Goal: Task Accomplishment & Management: Use online tool/utility

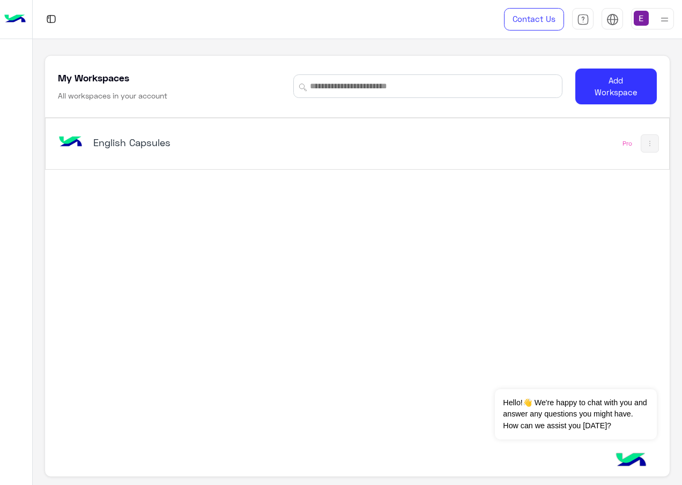
click at [122, 142] on h5 "English Capsules" at bounding box center [201, 142] width 217 height 13
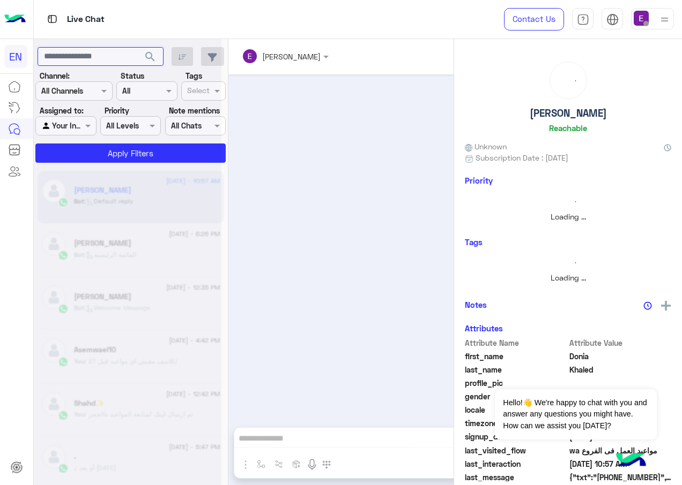
click at [104, 61] on input "text" at bounding box center [101, 56] width 126 height 19
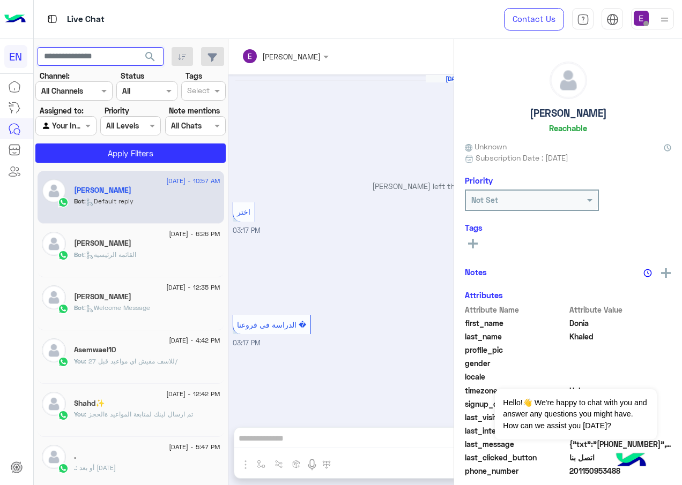
scroll to position [1002, 0]
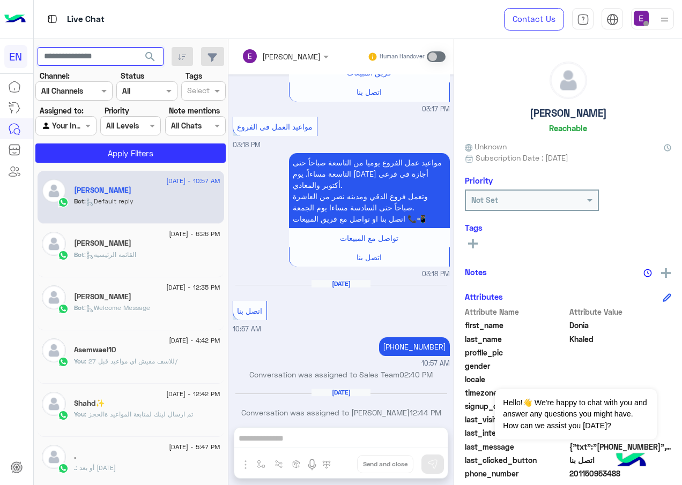
paste input "**********"
type input "**********"
click at [150, 62] on span "search" at bounding box center [150, 56] width 13 height 13
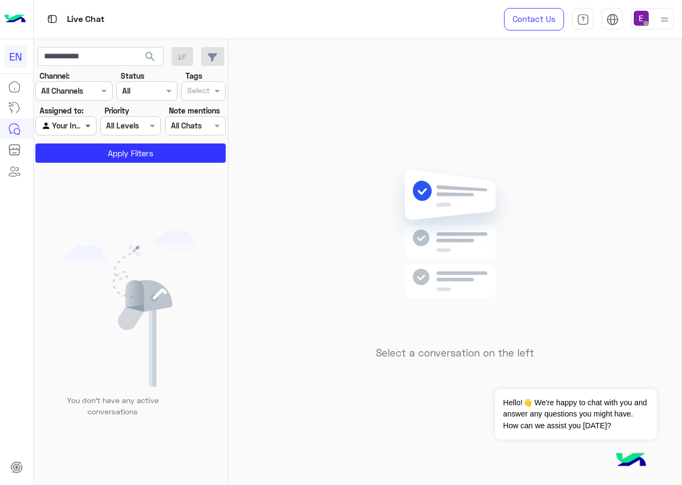
click at [88, 124] on span at bounding box center [89, 125] width 13 height 11
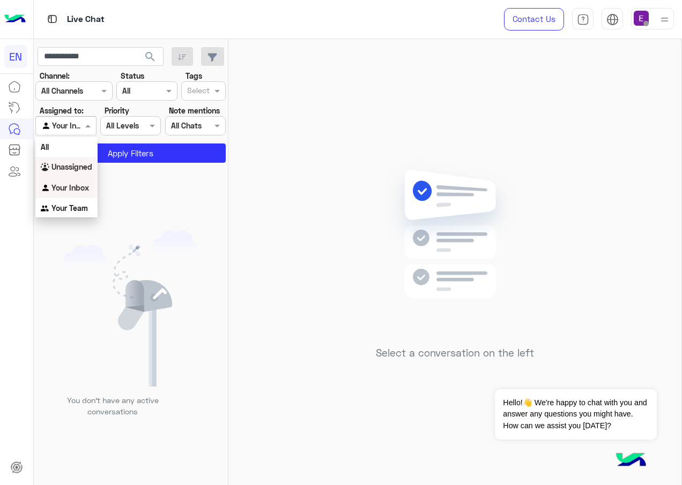
click at [87, 164] on b "Unassigned" at bounding box center [71, 166] width 41 height 9
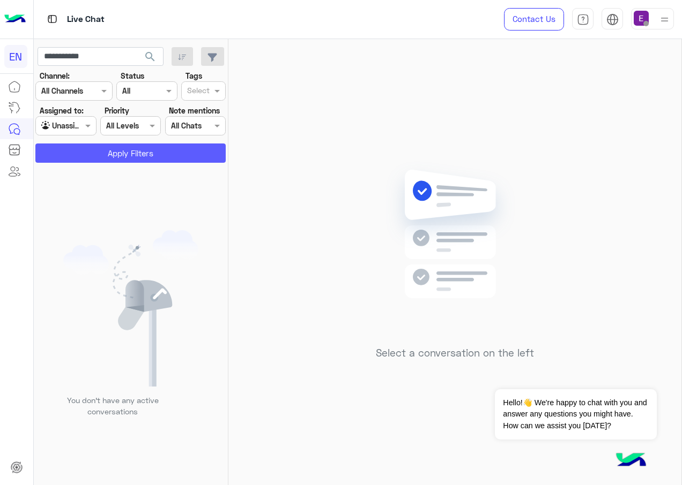
click at [109, 160] on button "Apply Filters" at bounding box center [130, 153] width 190 height 19
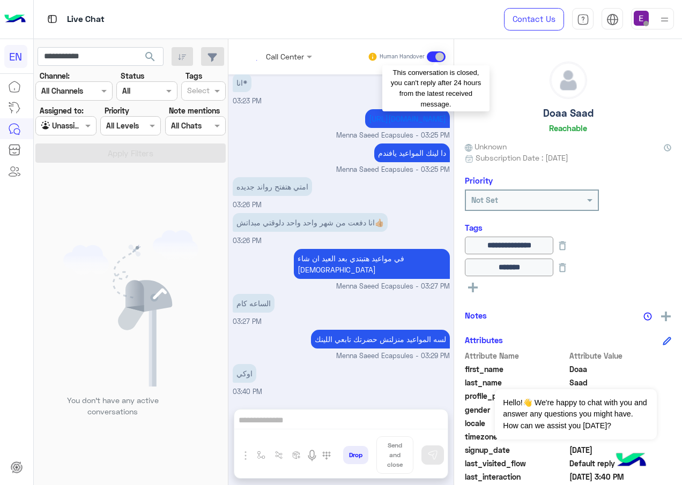
scroll to position [1812, 0]
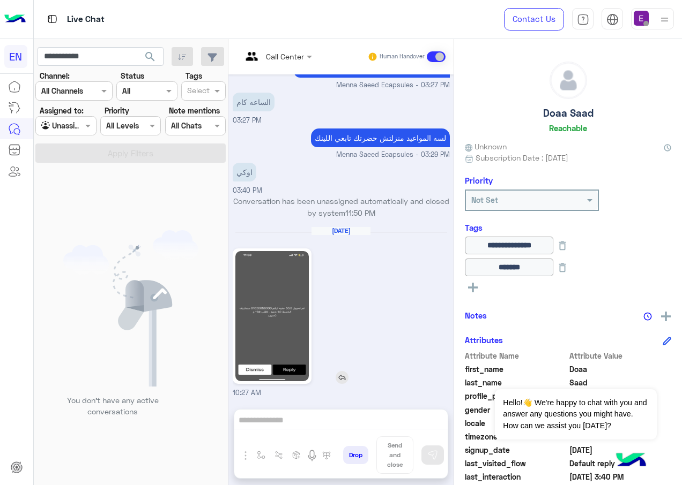
click at [271, 332] on img at bounding box center [271, 316] width 73 height 130
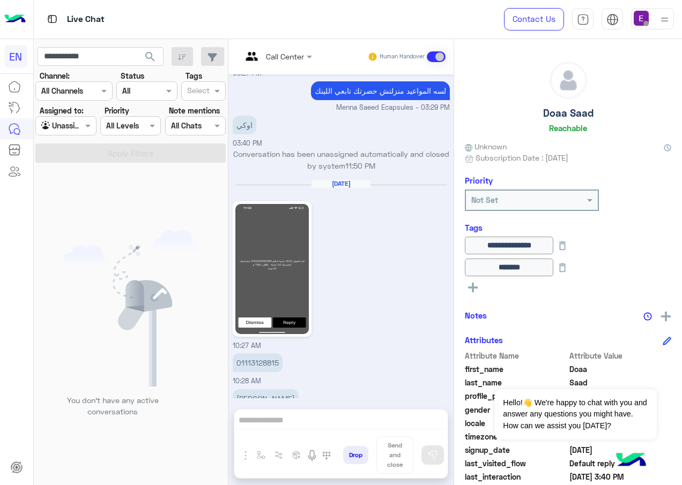
scroll to position [1883, 0]
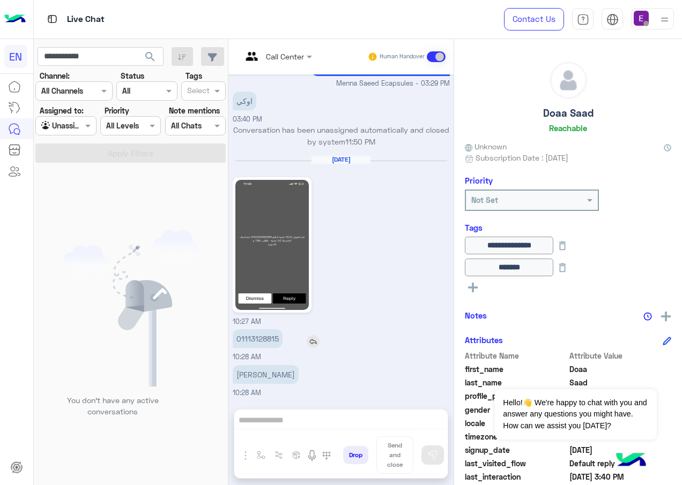
click at [261, 336] on p "01113128815" at bounding box center [258, 339] width 50 height 19
click at [261, 338] on p "01113128815" at bounding box center [258, 339] width 50 height 19
